Goal: Information Seeking & Learning: Learn about a topic

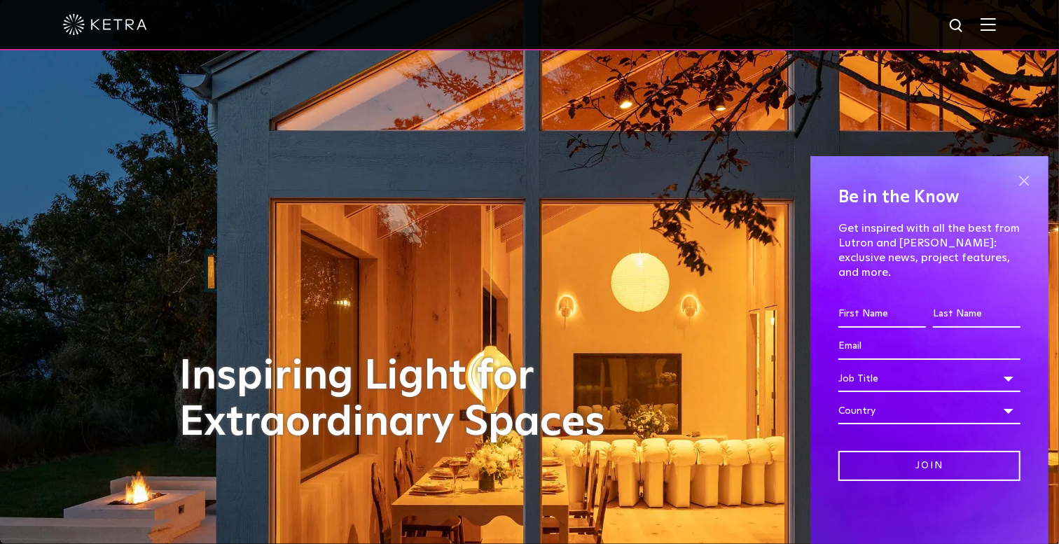
click at [1021, 191] on span at bounding box center [1023, 180] width 21 height 21
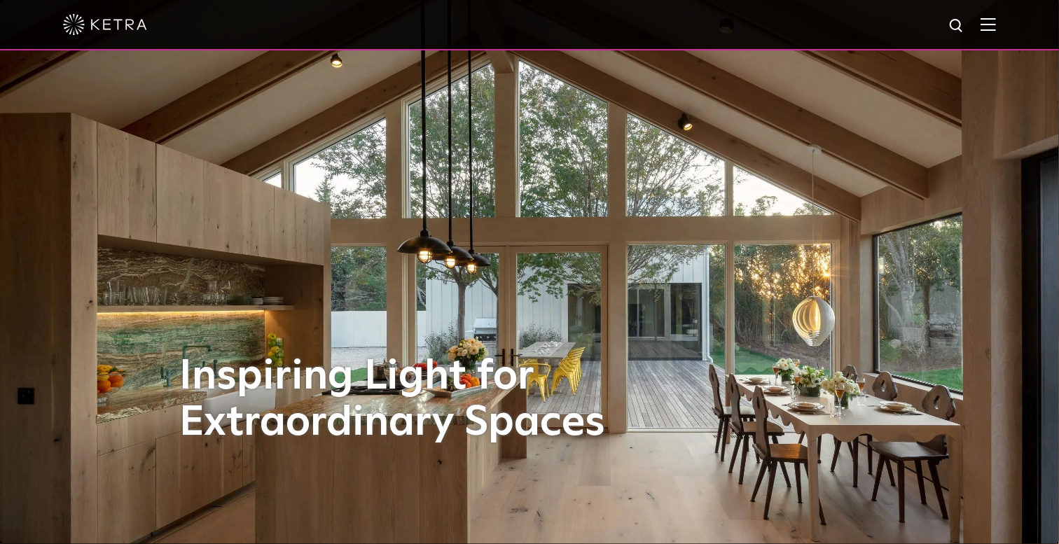
click at [996, 29] on img at bounding box center [987, 24] width 15 height 13
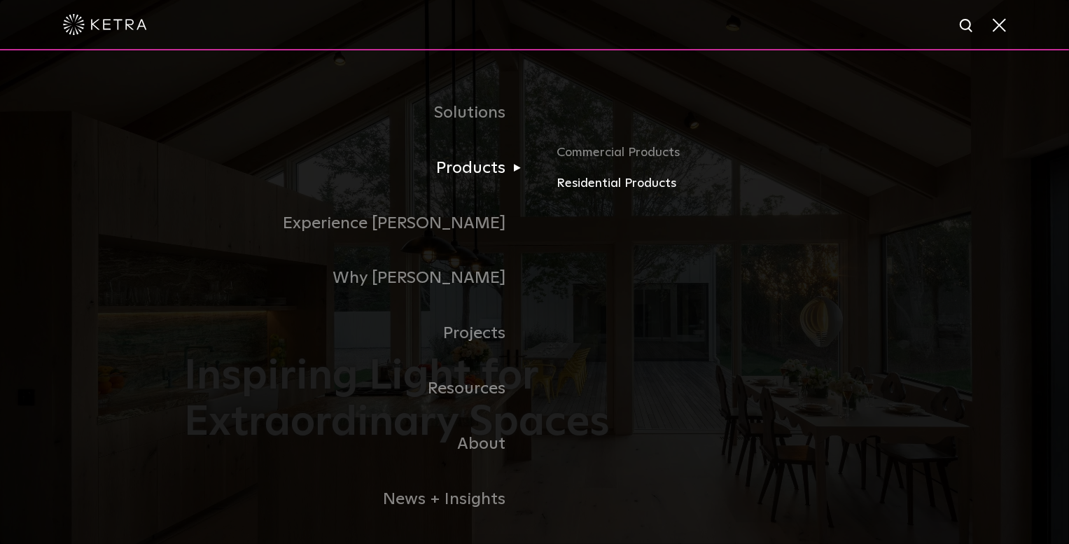
click at [577, 181] on link "Residential Products" at bounding box center [721, 184] width 328 height 20
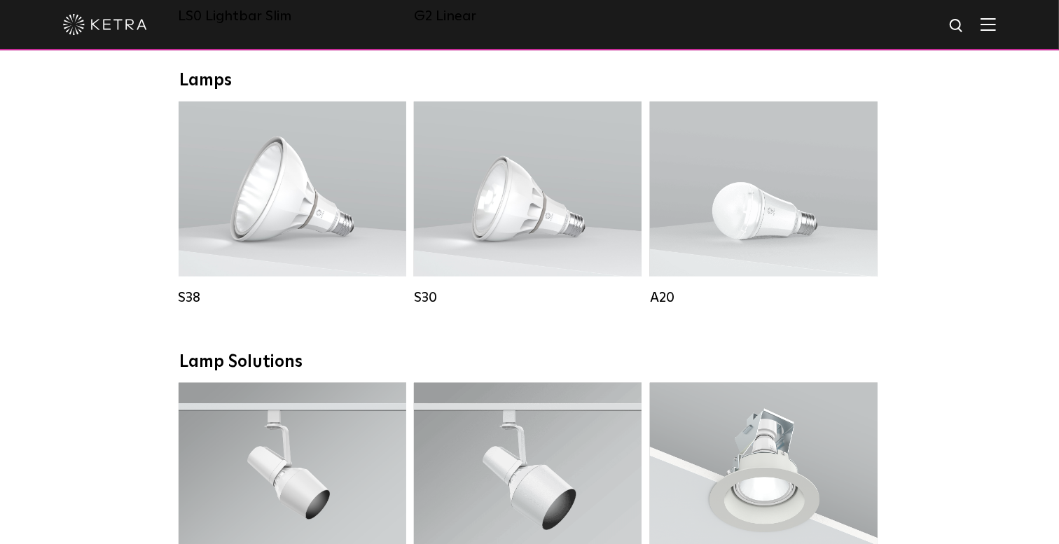
scroll to position [700, 0]
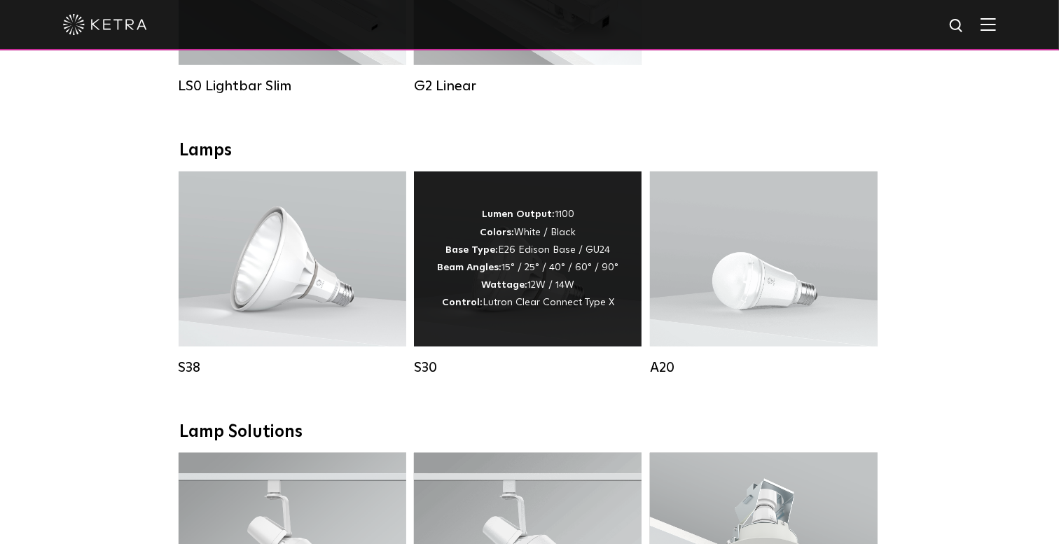
click at [511, 290] on strong "Wattage:" at bounding box center [504, 285] width 46 height 10
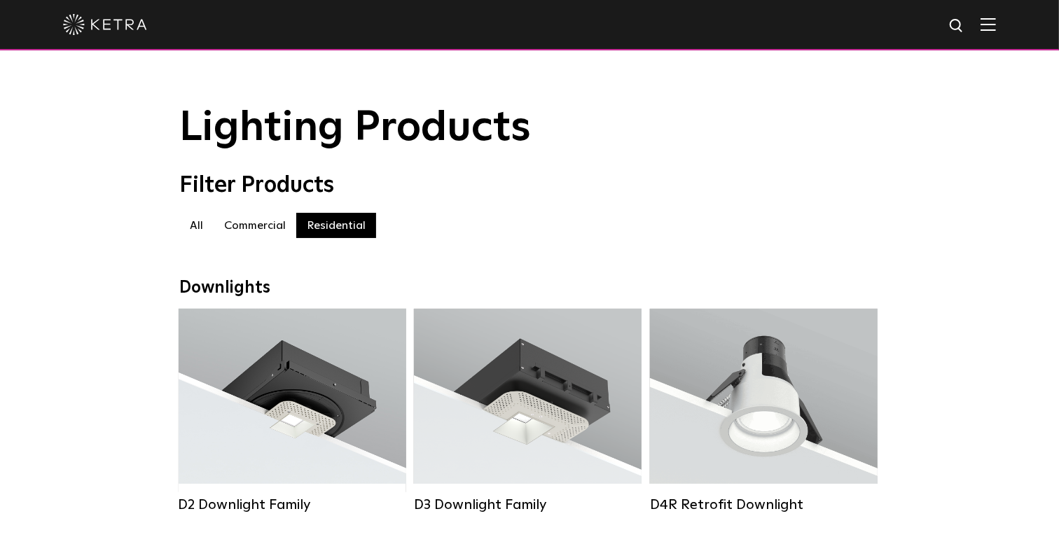
click at [254, 235] on label "Commercial" at bounding box center [255, 225] width 83 height 25
click at [197, 232] on label "All" at bounding box center [196, 225] width 34 height 25
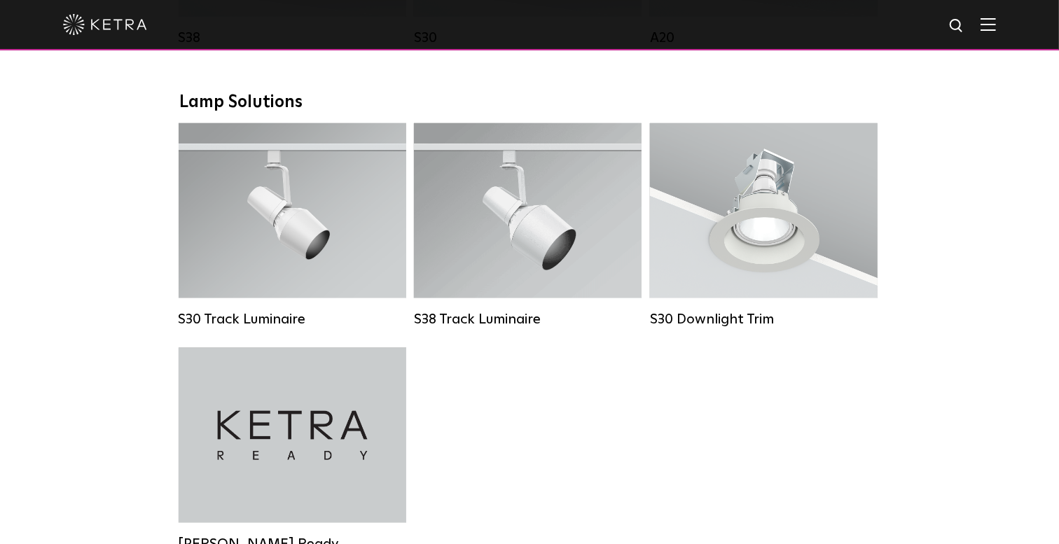
scroll to position [840, 0]
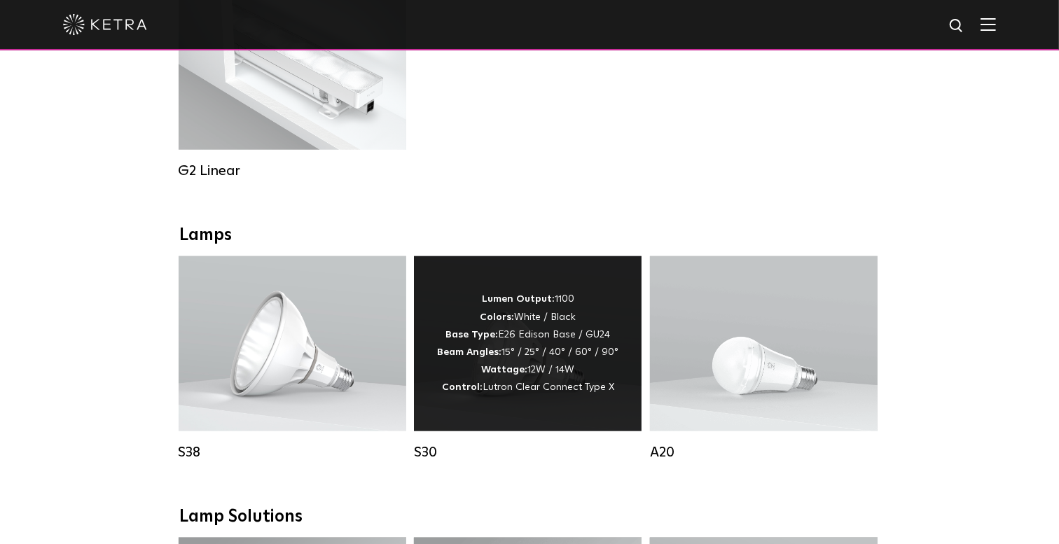
click at [525, 392] on span "Lutron Clear Connect Type X" at bounding box center [548, 387] width 132 height 10
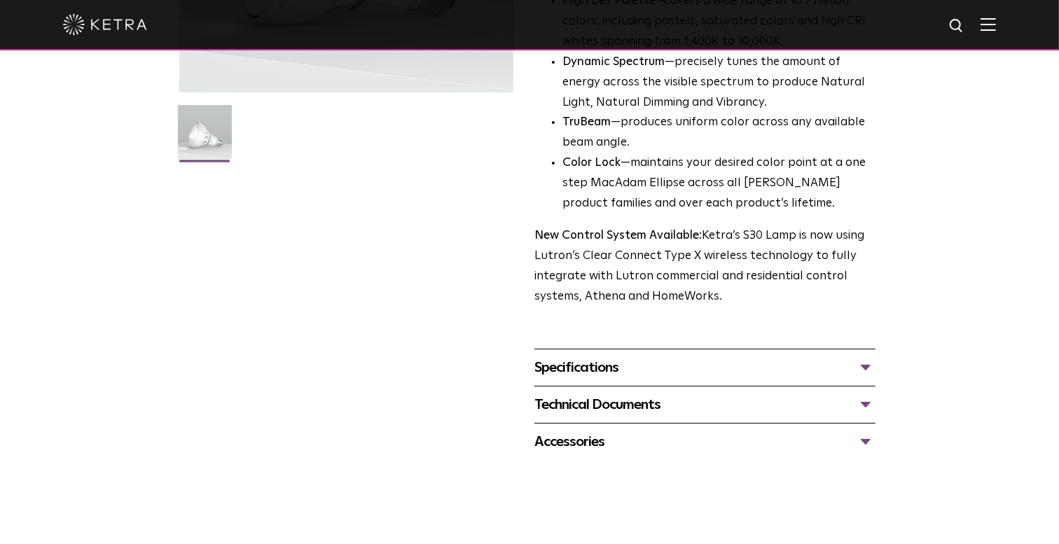
scroll to position [350, 0]
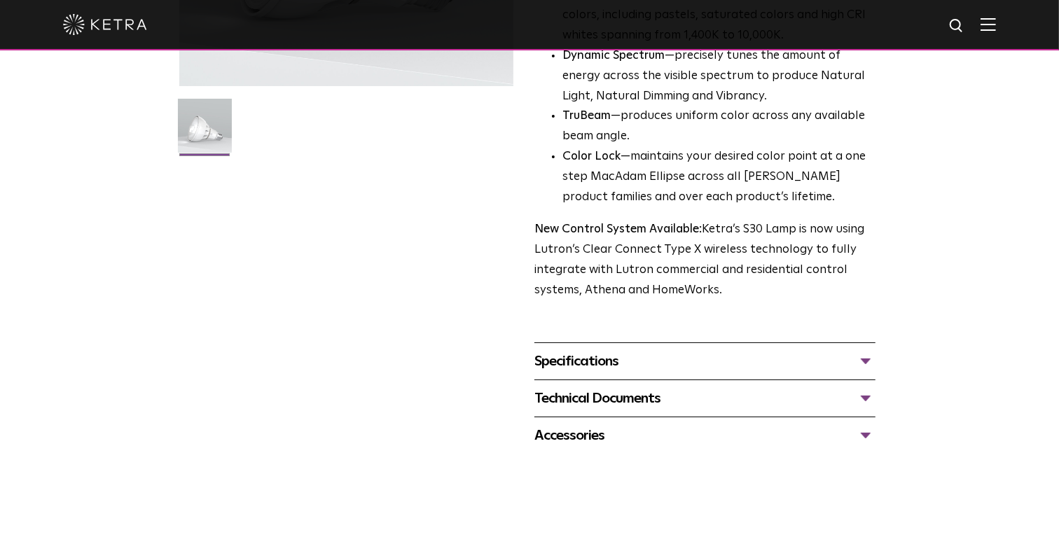
click at [865, 363] on div "Specifications" at bounding box center [704, 361] width 341 height 22
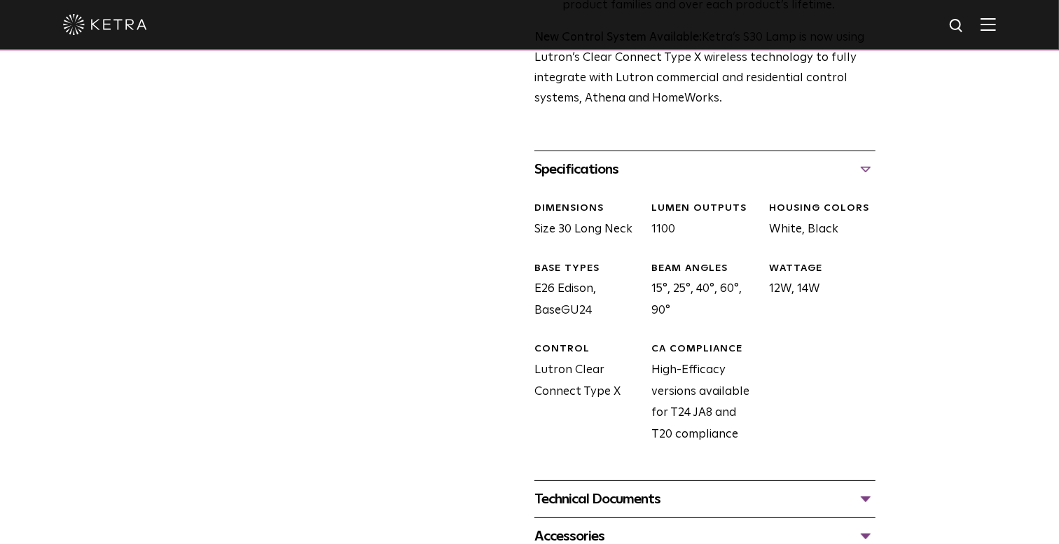
scroll to position [560, 0]
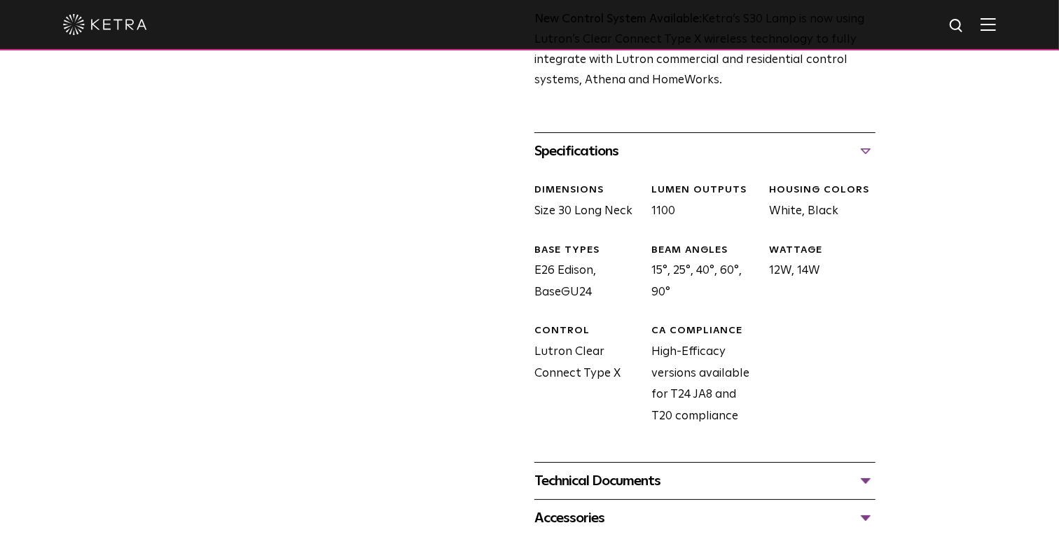
click at [870, 479] on div "Technical Documents" at bounding box center [704, 481] width 341 height 22
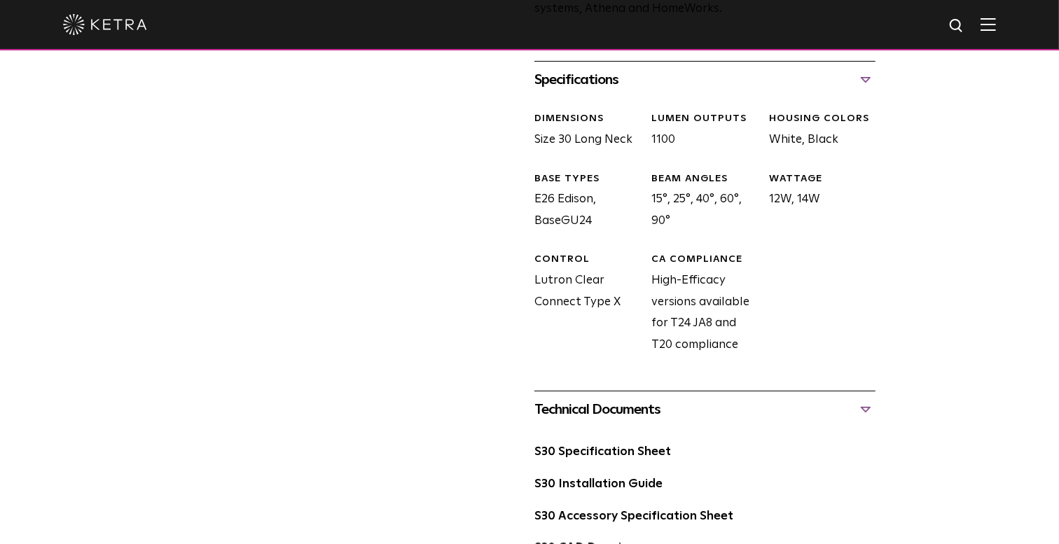
scroll to position [700, 0]
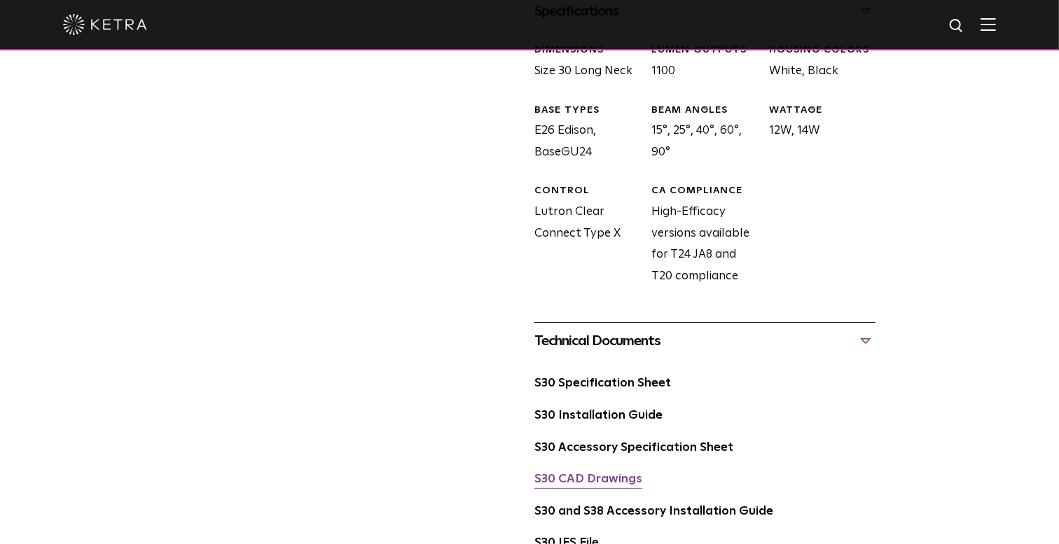
click at [577, 479] on link "S30 CAD Drawings" at bounding box center [588, 479] width 108 height 12
